Goal: Use online tool/utility: Use online tool/utility

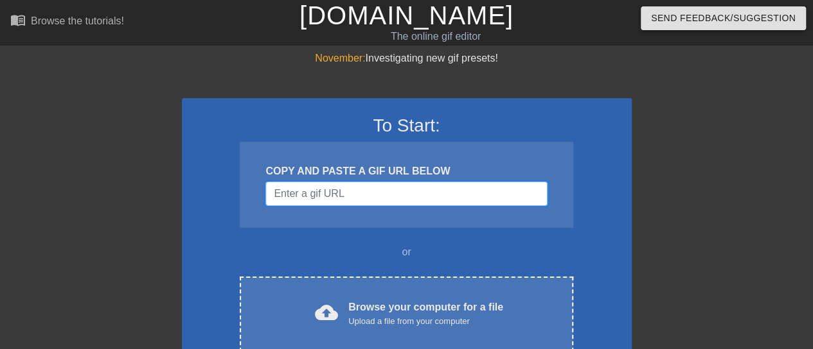
click at [365, 193] on input "Username" at bounding box center [405, 194] width 281 height 24
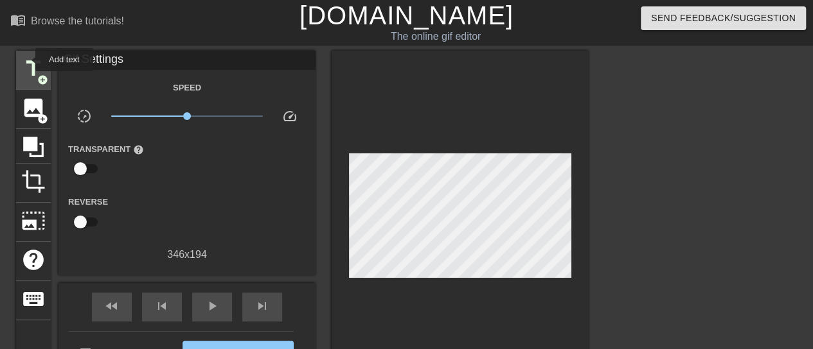
click at [27, 60] on span "title" at bounding box center [33, 69] width 24 height 24
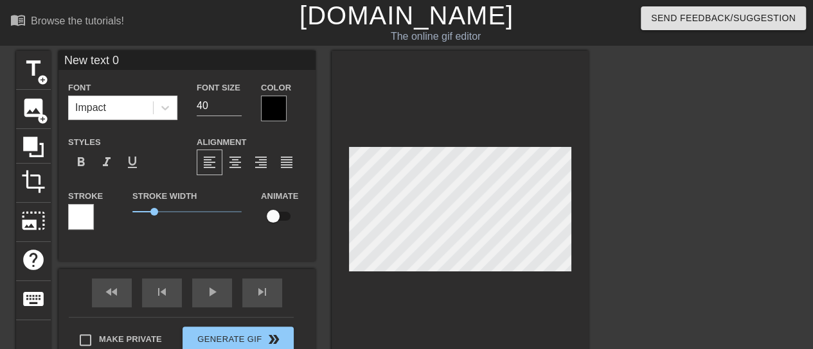
scroll to position [2, 3]
type input "B"
type textarea "B"
type input "Bu"
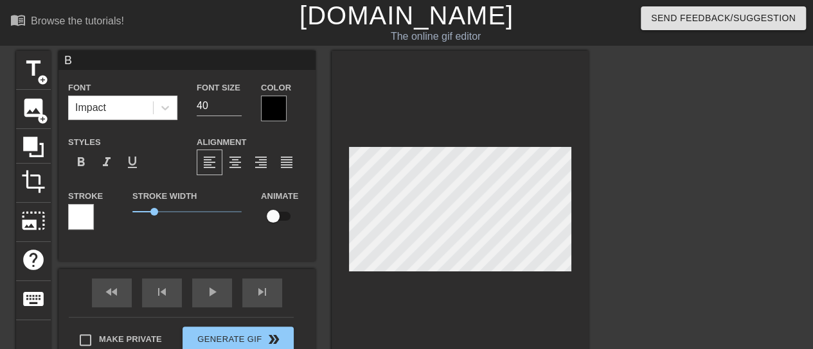
type textarea "Bu"
type input "Bul"
type textarea "Bul"
type input "Bull"
type textarea "Bull"
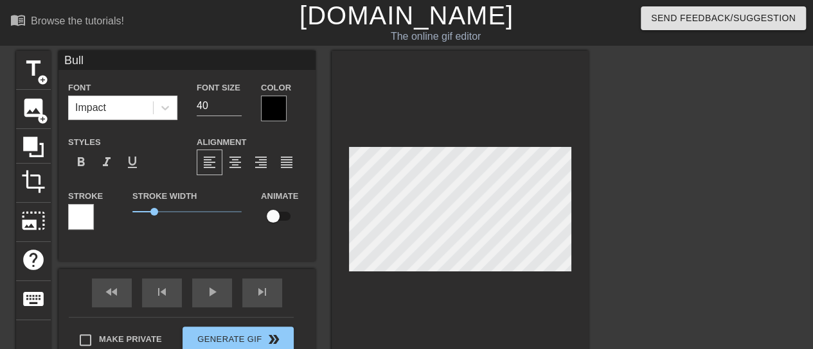
type input "BullN"
type textarea "BullN"
type input "BullNe"
type textarea "BullNe"
type input "BullNex"
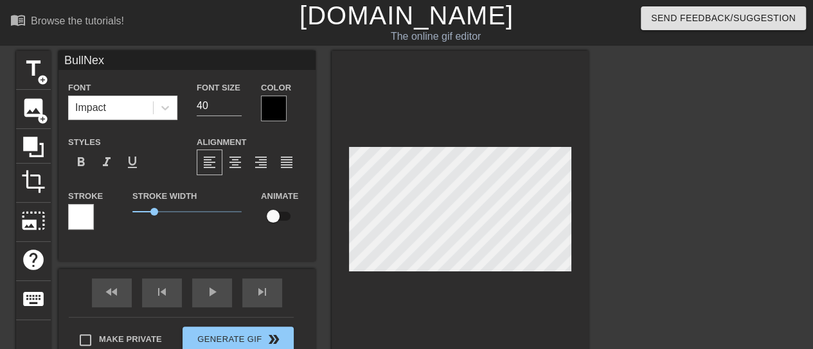
type textarea "BullNex"
type input "BullNext"
type textarea "BullNext"
type input "BullNextD"
type textarea "BullNextD"
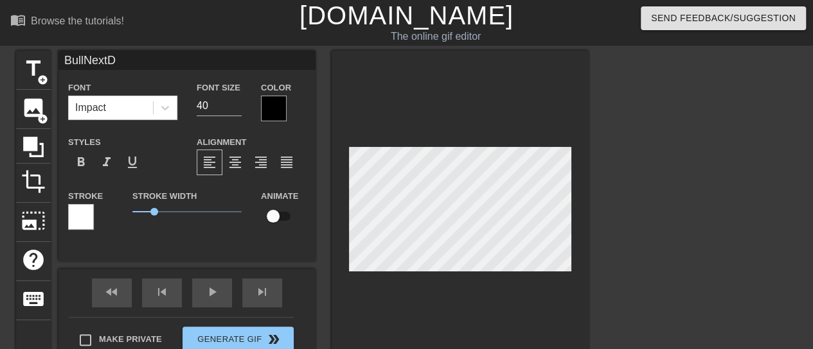
type input "BullNextDo"
type textarea "BullNextDo"
type input "BullNextDoo"
type textarea "BullNextDoo"
type input "BullNextDoor"
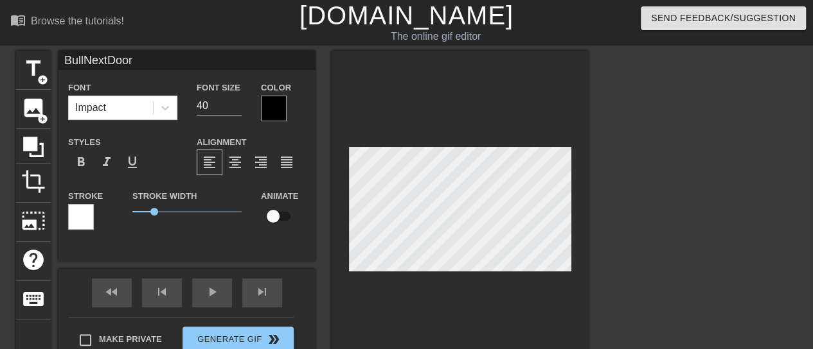
scroll to position [2, 4]
type textarea "BullNextDoor"
click at [276, 105] on div at bounding box center [274, 109] width 26 height 26
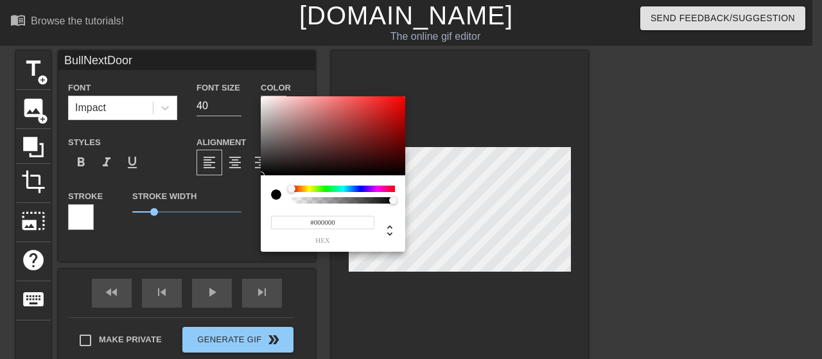
type input "#BE0404"
click at [402, 116] on div at bounding box center [333, 136] width 145 height 80
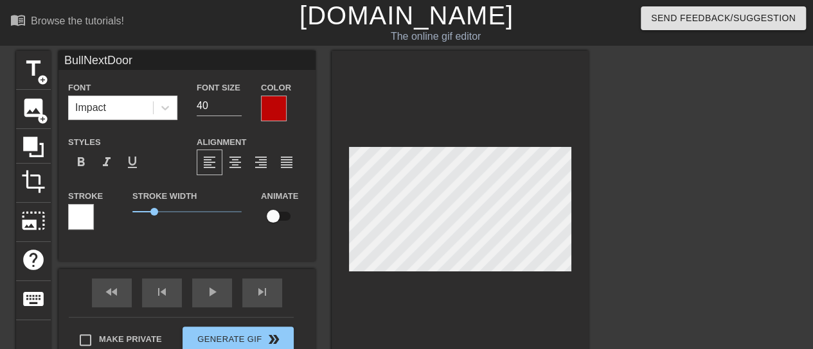
click at [69, 221] on div at bounding box center [81, 217] width 26 height 26
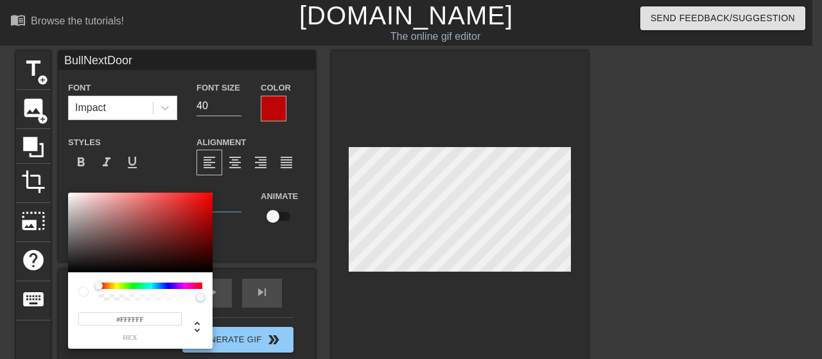
type input "#060303"
click at [131, 270] on div at bounding box center [140, 233] width 145 height 80
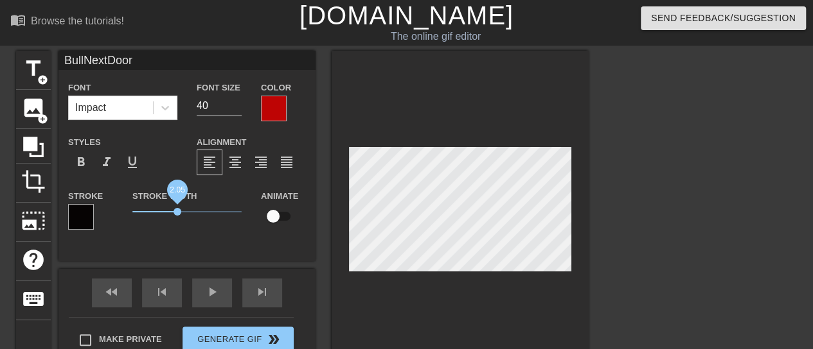
drag, startPoint x: 155, startPoint y: 216, endPoint x: 177, endPoint y: 216, distance: 21.2
click at [177, 216] on span "2.05" at bounding box center [177, 212] width 8 height 8
click at [108, 167] on span "format_italic" at bounding box center [106, 162] width 15 height 15
click at [269, 253] on div "BullNextDoor Font Impact Font Size 40 Color Styles format_bold format_italic fo…" at bounding box center [186, 156] width 257 height 211
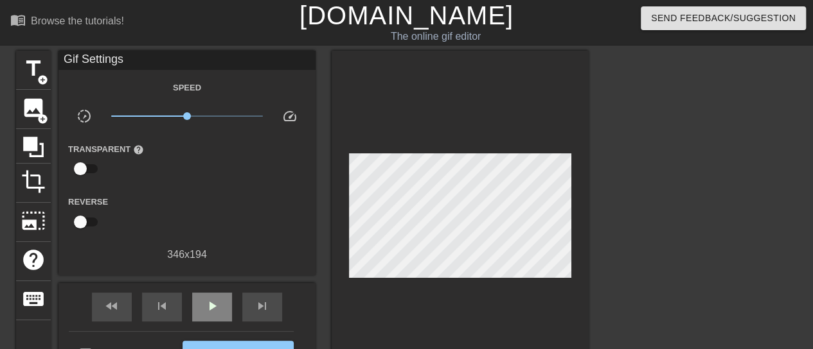
click at [221, 292] on div "fast_rewind skip_previous play_arrow skip_next" at bounding box center [186, 307] width 209 height 48
click at [216, 303] on span "play_arrow" at bounding box center [211, 306] width 15 height 15
drag, startPoint x: 184, startPoint y: 117, endPoint x: 167, endPoint y: 118, distance: 16.7
click at [166, 118] on span "x0.531" at bounding box center [166, 116] width 8 height 8
click at [164, 118] on span "x0.507" at bounding box center [165, 116] width 8 height 8
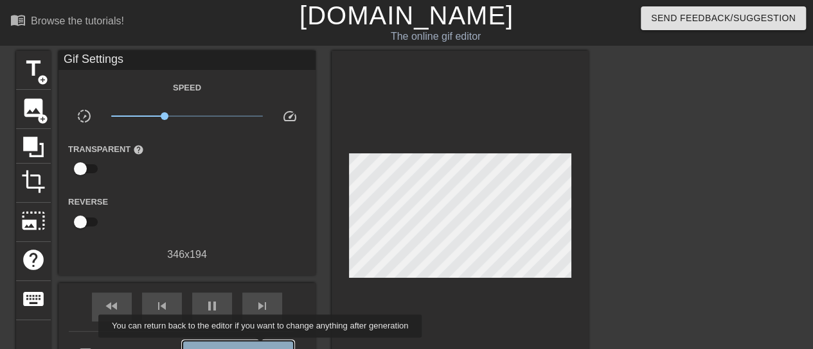
click at [261, 347] on span "Generate Gif double_arrow" at bounding box center [238, 353] width 101 height 15
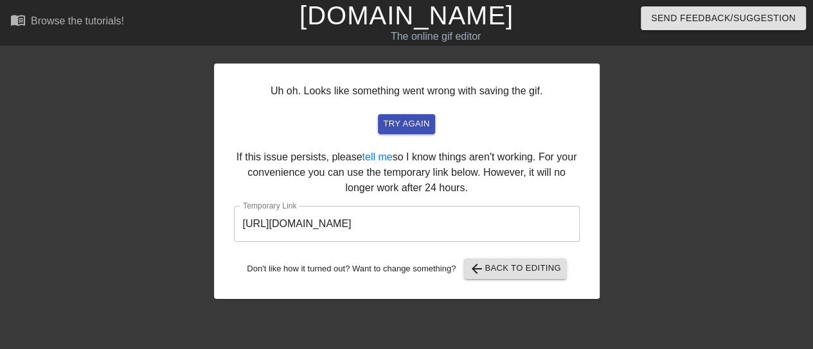
click at [379, 230] on input "[URL][DOMAIN_NAME]" at bounding box center [407, 224] width 346 height 36
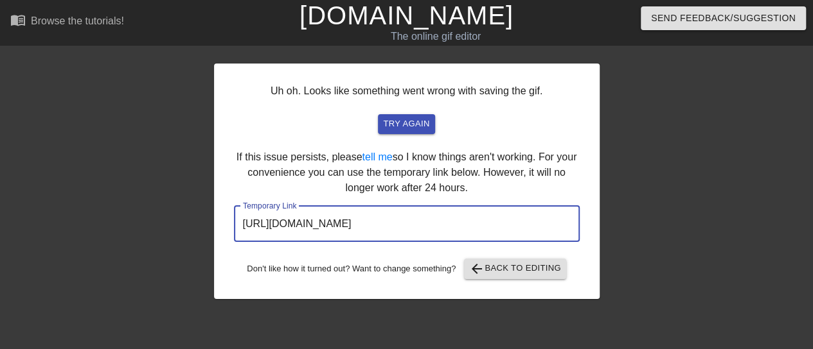
click at [379, 230] on input "[URL][DOMAIN_NAME]" at bounding box center [407, 224] width 346 height 36
